Goal: Task Accomplishment & Management: Use online tool/utility

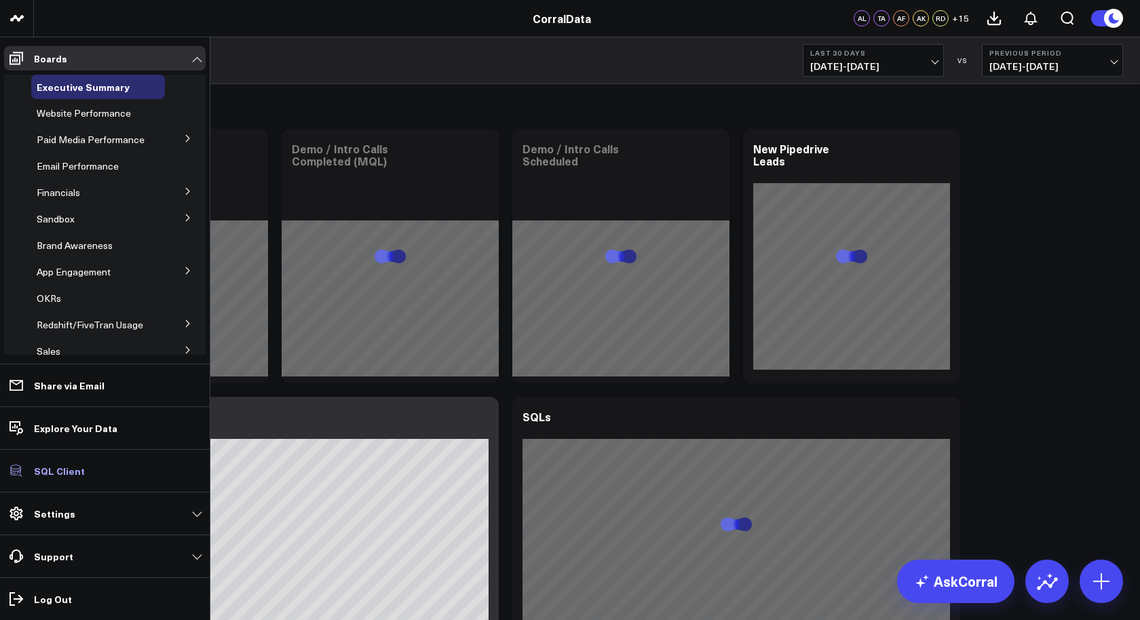
click at [58, 470] on p "SQL Client" at bounding box center [59, 471] width 51 height 11
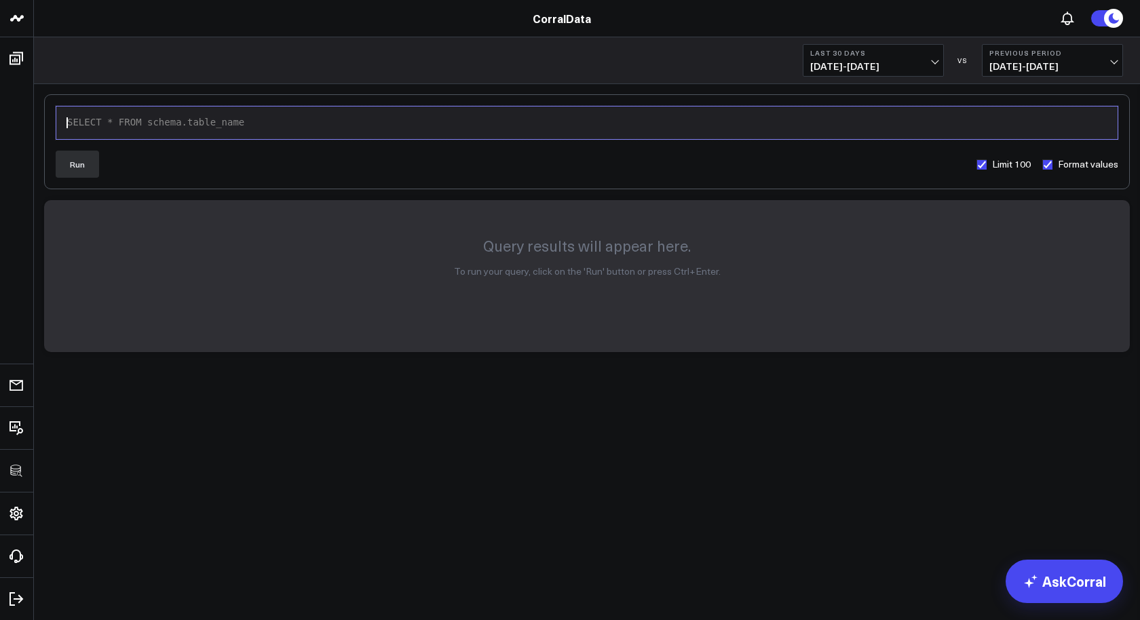
click at [244, 125] on div "SELECT * FROM schema.table_name" at bounding box center [587, 123] width 1048 height 14
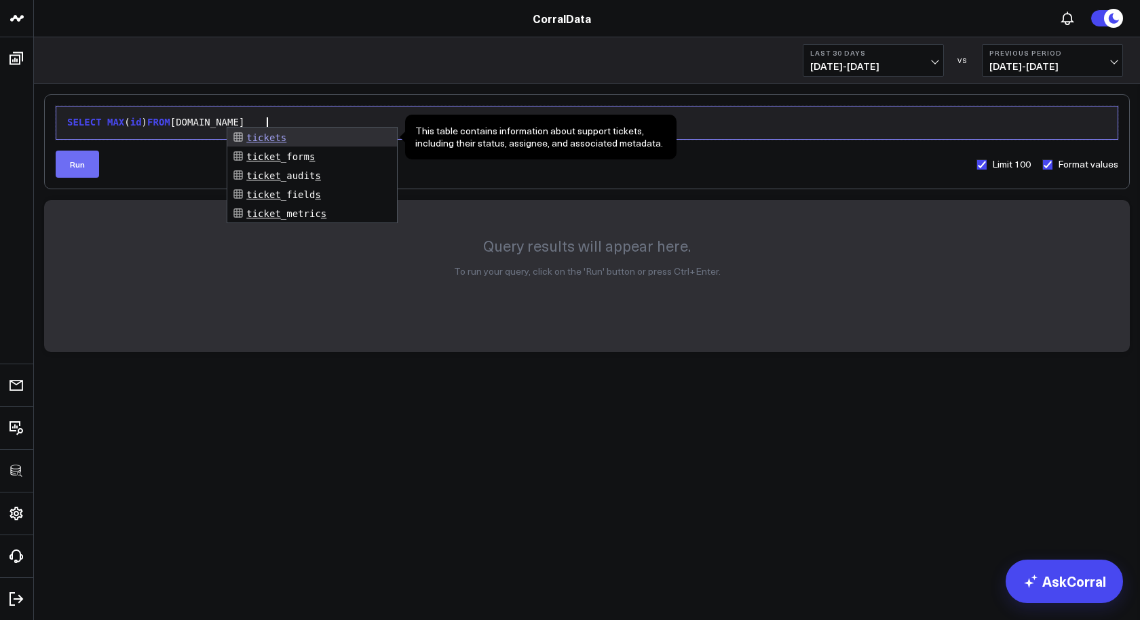
click at [88, 159] on button "Run" at bounding box center [77, 164] width 43 height 27
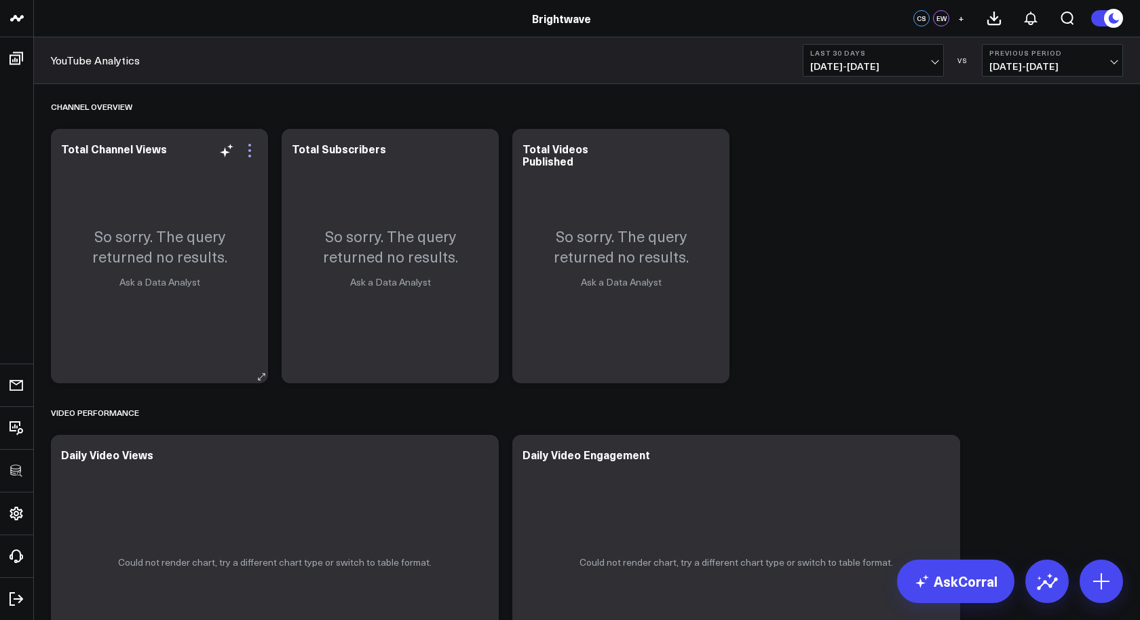
click at [253, 158] on icon at bounding box center [250, 151] width 16 height 16
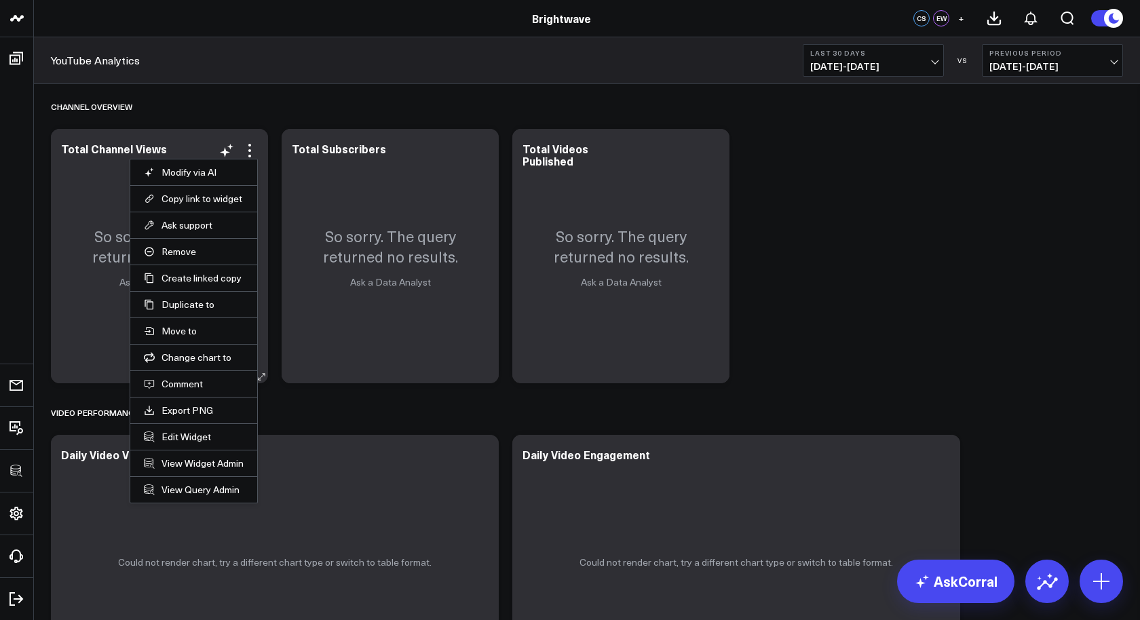
click at [191, 441] on li "Edit Widget" at bounding box center [193, 437] width 127 height 26
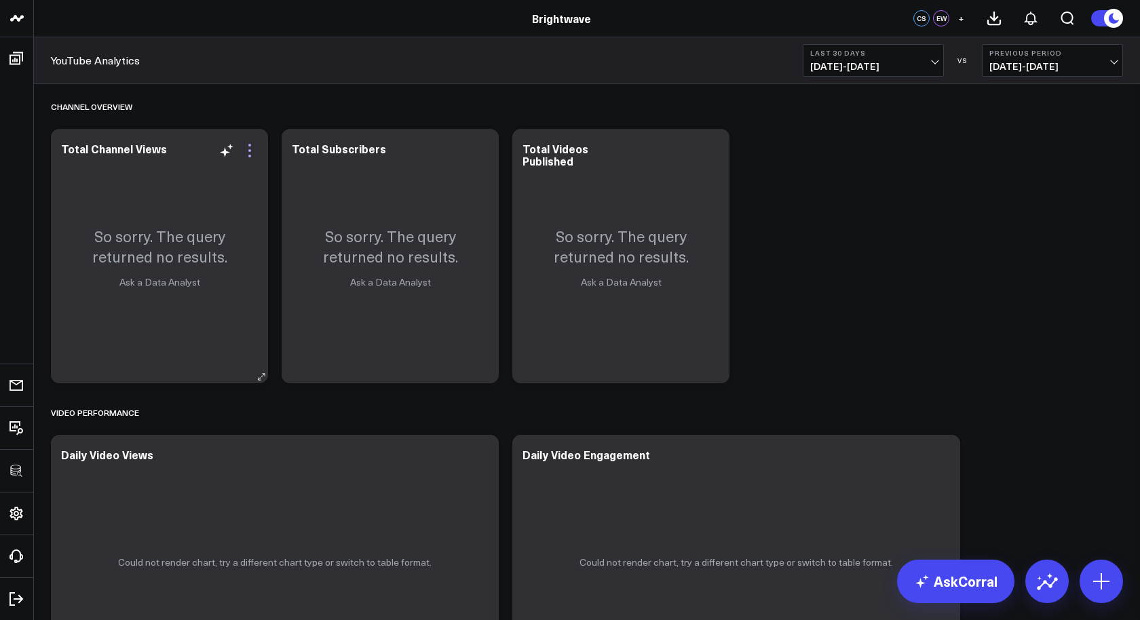
click at [250, 149] on icon at bounding box center [249, 150] width 3 height 3
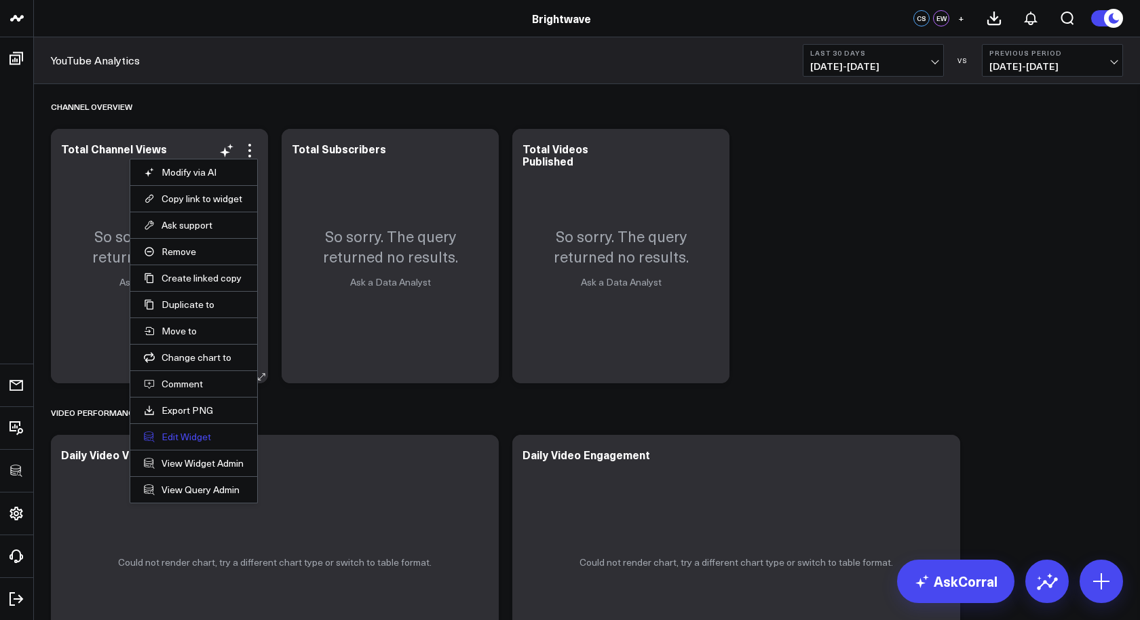
click at [190, 436] on button "Edit Widget" at bounding box center [194, 437] width 100 height 12
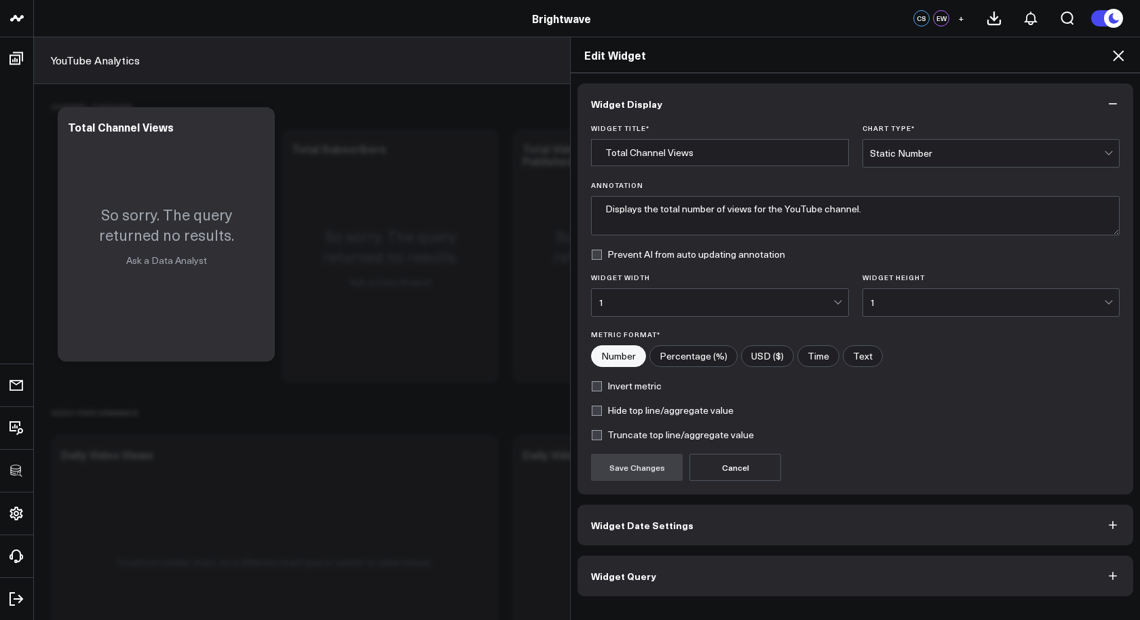
click at [673, 583] on button "Widget Query" at bounding box center [856, 576] width 556 height 41
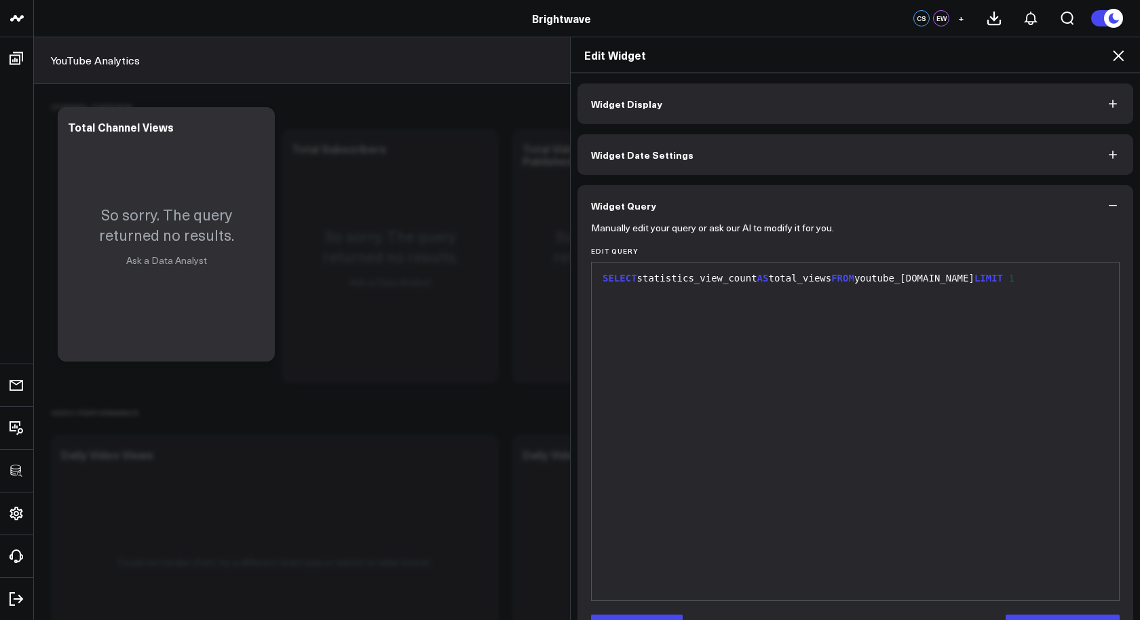
click at [1126, 54] on icon at bounding box center [1118, 56] width 16 height 16
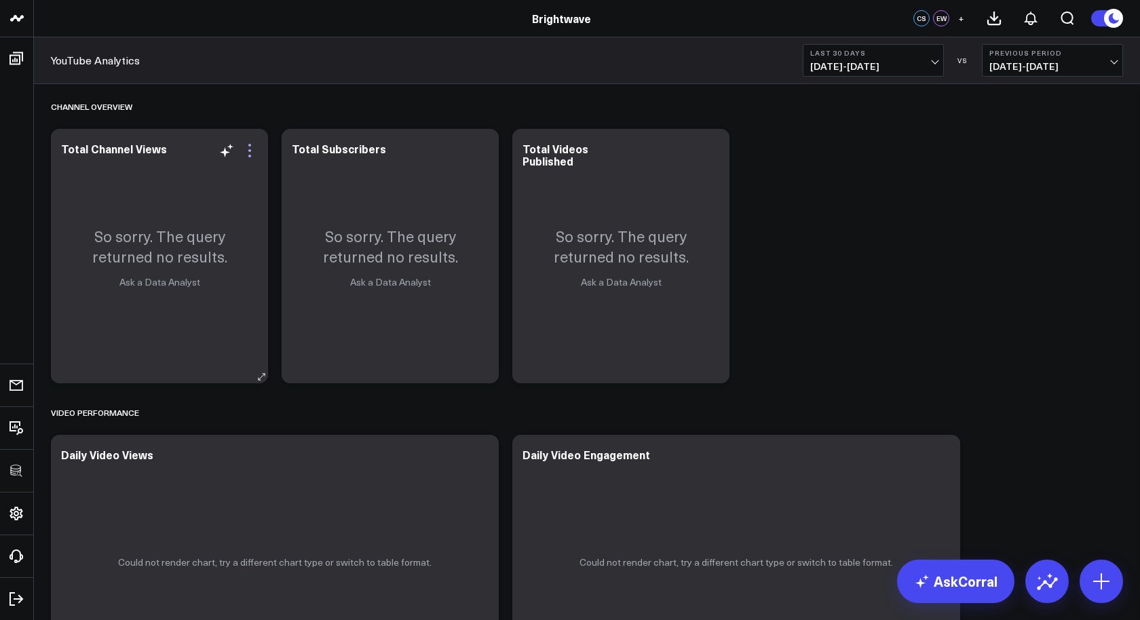
click at [251, 153] on icon at bounding box center [250, 151] width 16 height 16
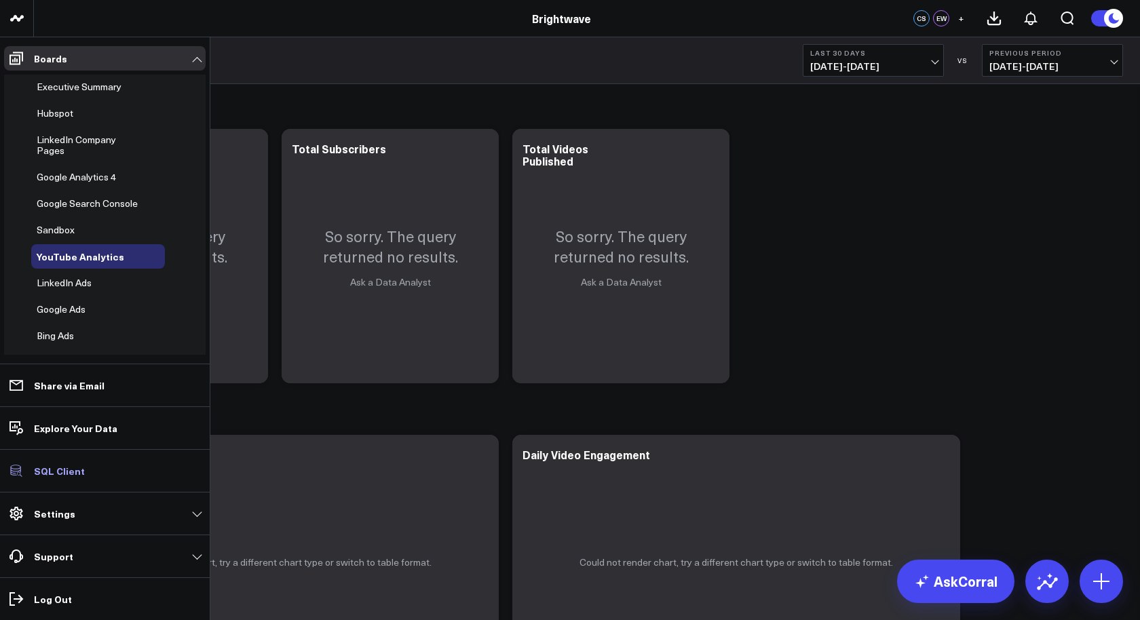
click at [62, 467] on p "SQL Client" at bounding box center [59, 471] width 51 height 11
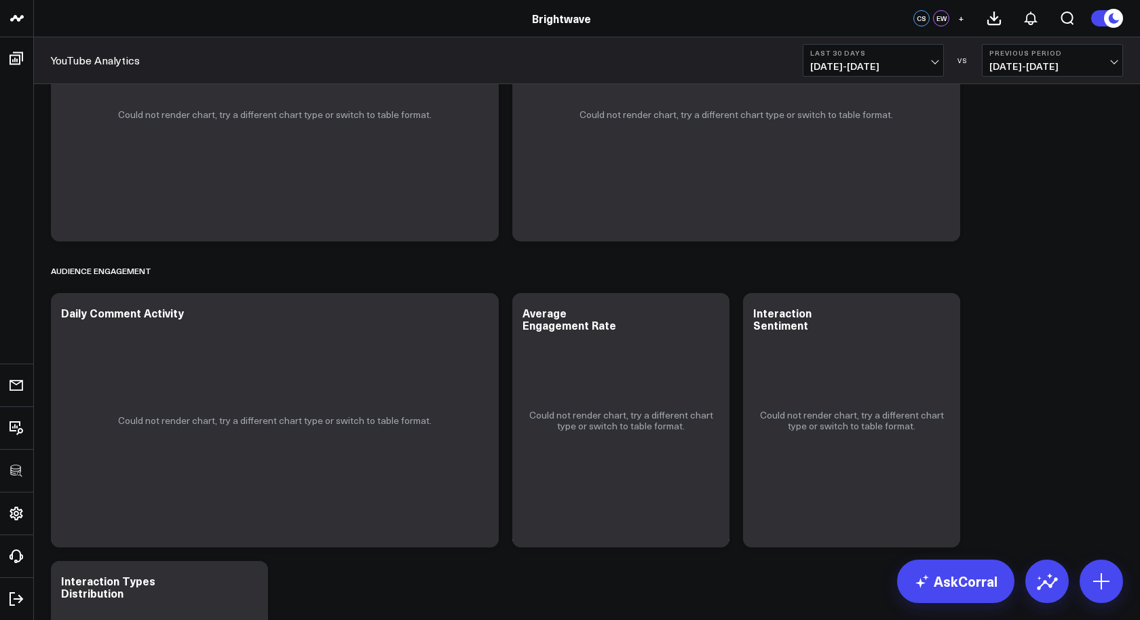
scroll to position [1096, 0]
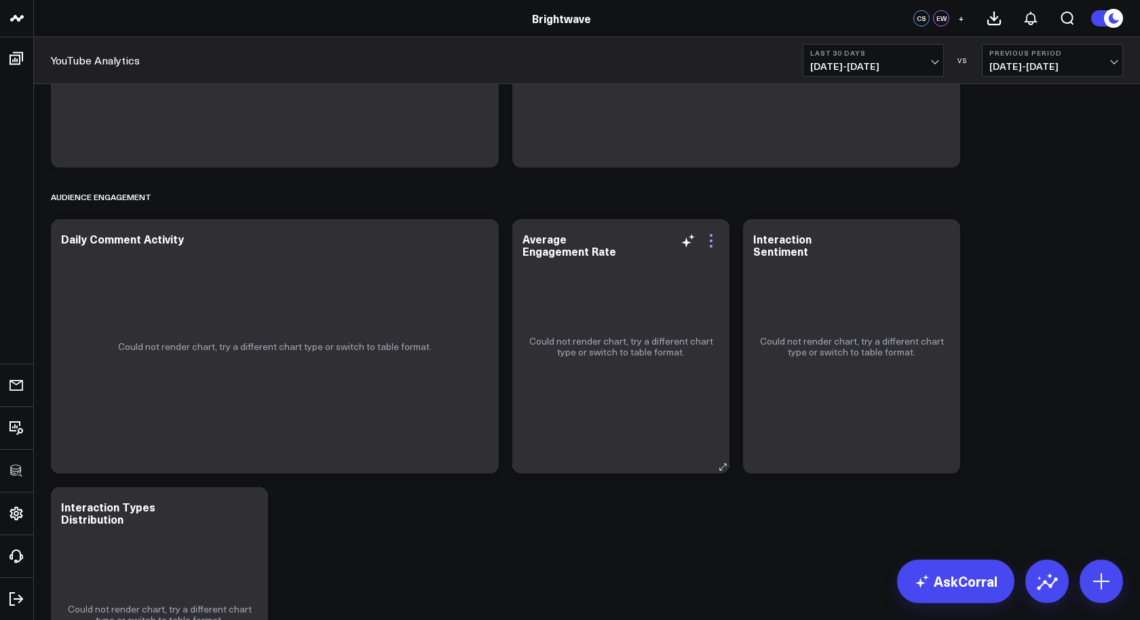
click at [715, 245] on icon at bounding box center [711, 241] width 16 height 16
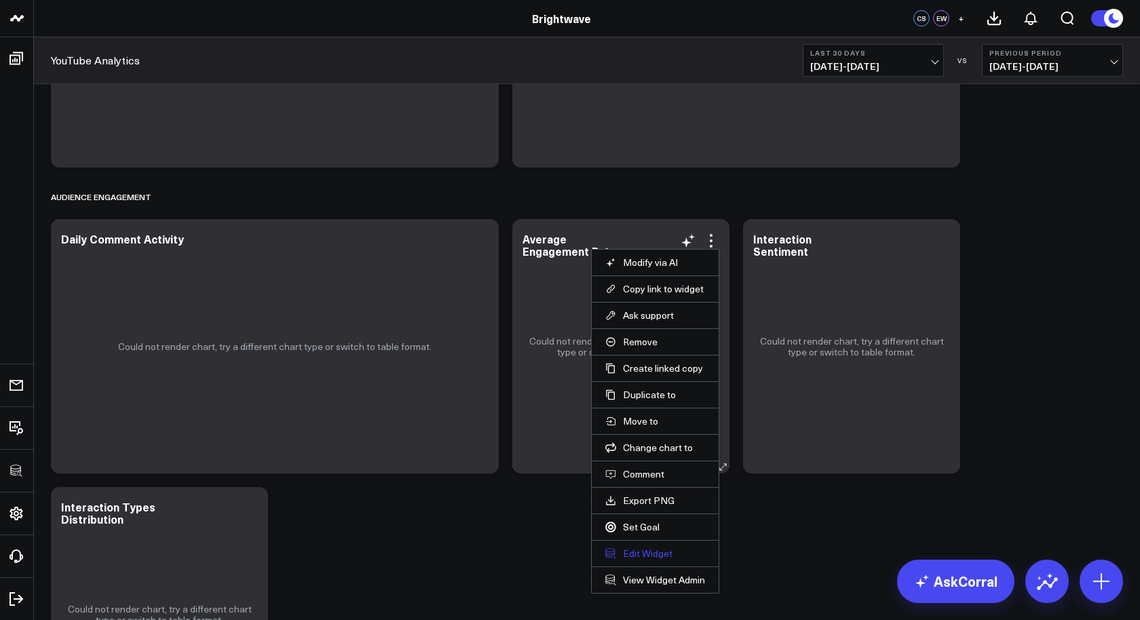
click at [637, 553] on button "Edit Widget" at bounding box center [655, 554] width 100 height 12
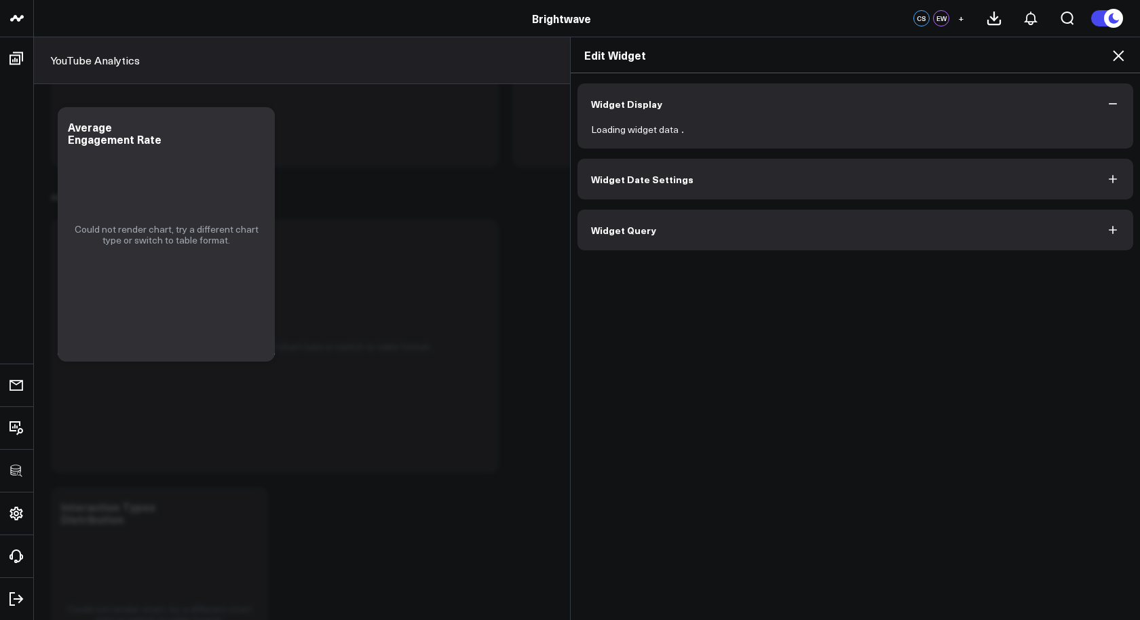
click at [656, 251] on div "Widget Display Loading widget data Widget Date Settings Widget Query" at bounding box center [855, 347] width 569 height 548
click at [656, 238] on button "Widget Query" at bounding box center [856, 230] width 556 height 41
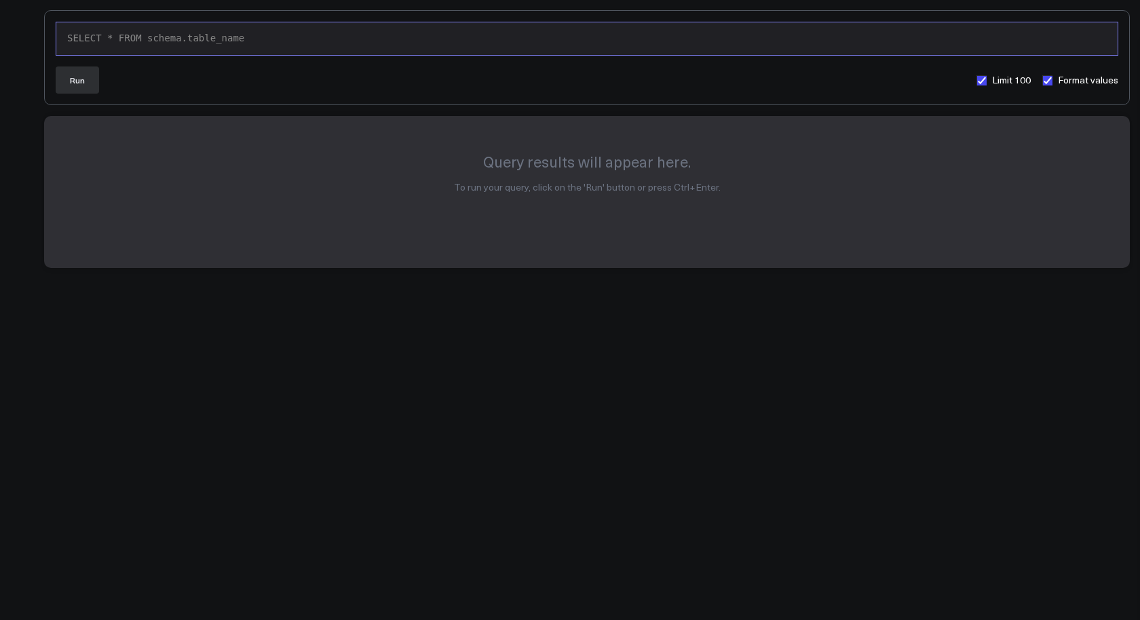
click at [499, 42] on div "SELECT * FROM schema.table_name" at bounding box center [587, 39] width 1048 height 14
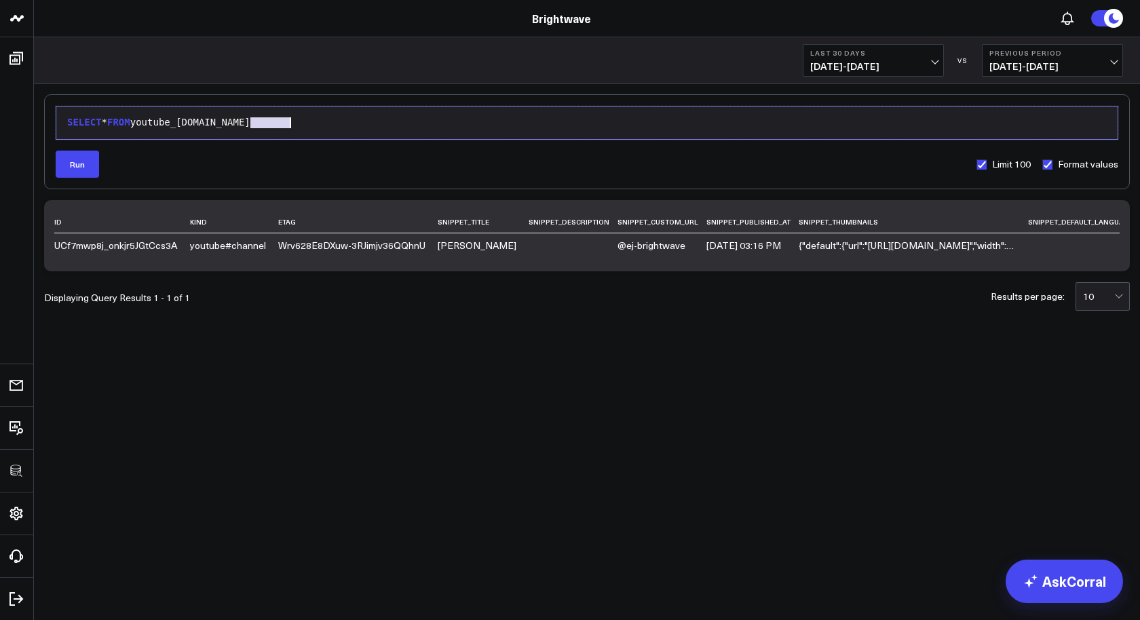
drag, startPoint x: 261, startPoint y: 122, endPoint x: 369, endPoint y: 122, distance: 107.9
click at [363, 122] on div "SELECT * FROM youtube_analytics.channel" at bounding box center [587, 123] width 1048 height 14
click at [67, 164] on button "Run" at bounding box center [77, 164] width 43 height 27
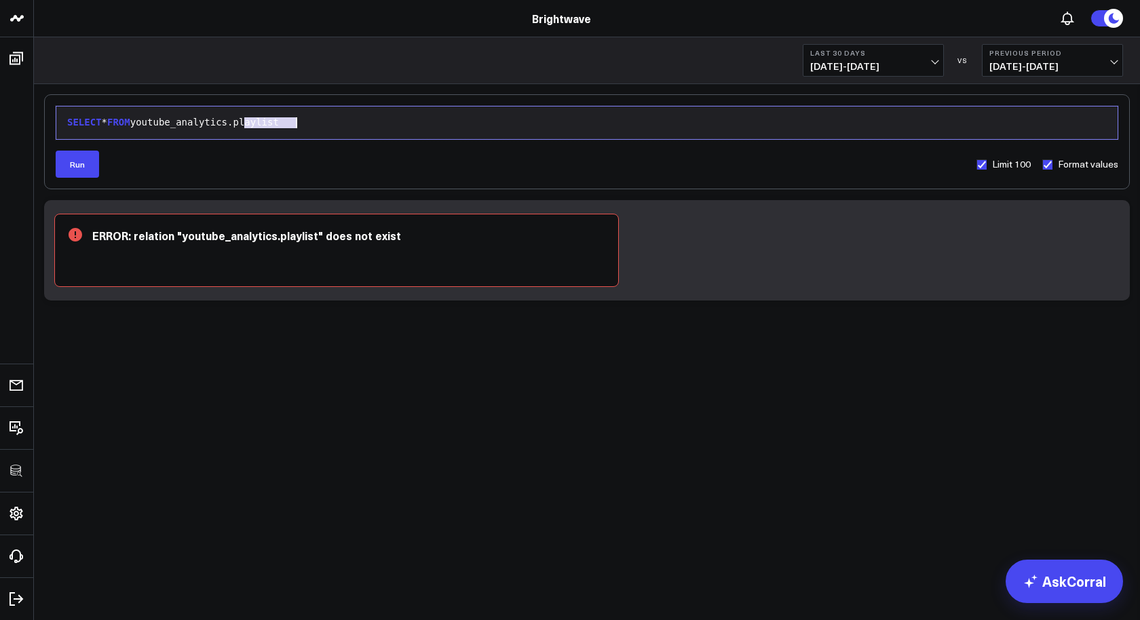
drag, startPoint x: 246, startPoint y: 123, endPoint x: 355, endPoint y: 124, distance: 109.3
click at [354, 123] on div "SELECT * FROM youtube_analytics.playlist" at bounding box center [587, 123] width 1048 height 14
click at [86, 163] on button "Run" at bounding box center [77, 164] width 43 height 27
